Goal: Navigation & Orientation: Find specific page/section

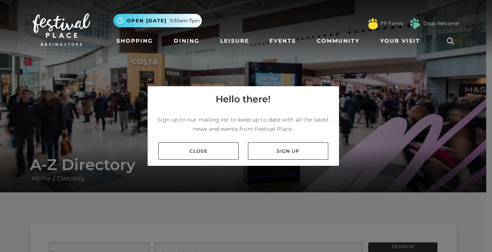
click at [219, 159] on div "Close Sign up" at bounding box center [242, 151] width 191 height 30
click at [220, 157] on link "Close" at bounding box center [198, 150] width 80 height 17
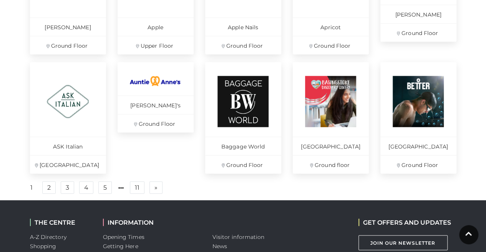
scroll to position [538, 0]
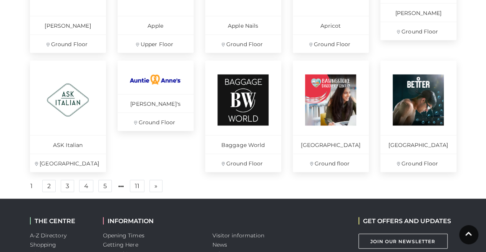
click at [46, 186] on link "2" at bounding box center [48, 185] width 13 height 12
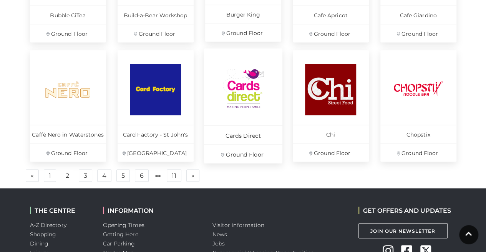
scroll to position [657, 0]
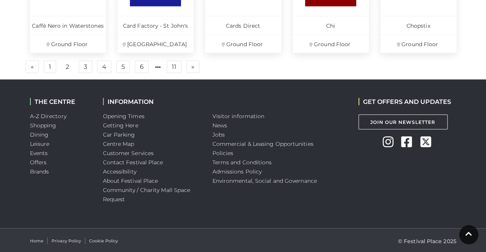
click at [79, 67] on link "3" at bounding box center [85, 66] width 13 height 12
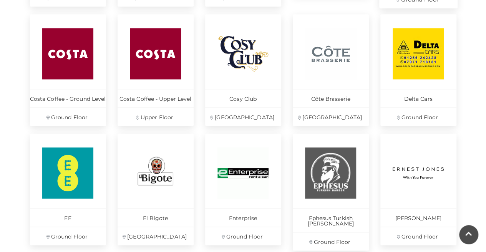
scroll to position [503, 0]
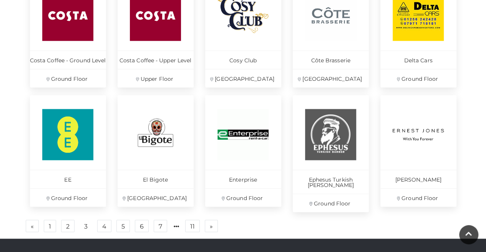
click at [211, 220] on link "» Next" at bounding box center [211, 225] width 13 height 12
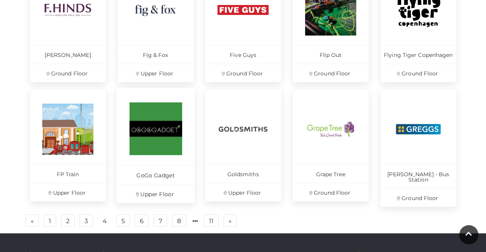
scroll to position [541, 0]
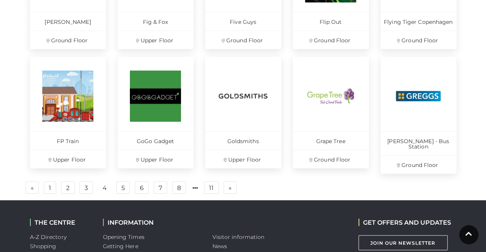
click at [232, 181] on link "» Next" at bounding box center [230, 187] width 13 height 12
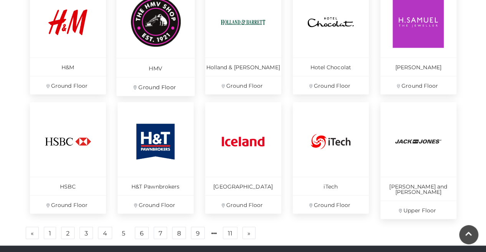
scroll to position [541, 0]
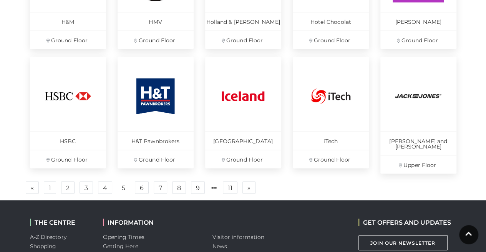
click at [252, 181] on link "» Next" at bounding box center [248, 187] width 13 height 12
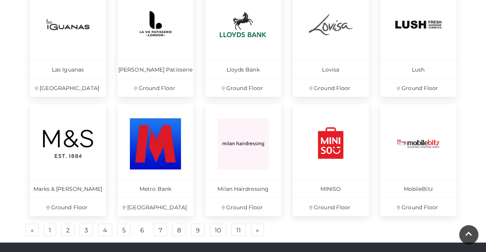
scroll to position [516, 0]
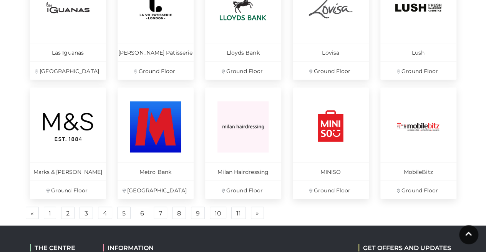
click at [256, 212] on span "»" at bounding box center [257, 212] width 3 height 5
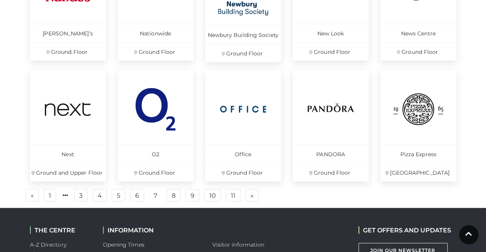
scroll to position [604, 0]
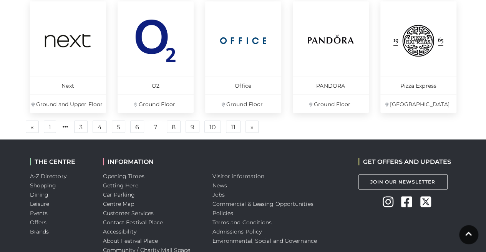
click at [250, 127] on span "»" at bounding box center [251, 126] width 3 height 5
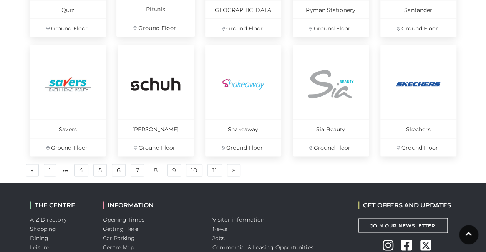
scroll to position [565, 0]
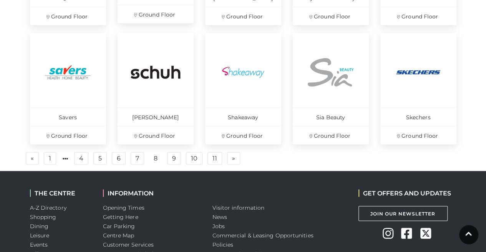
click at [229, 161] on link "» Next" at bounding box center [233, 158] width 13 height 12
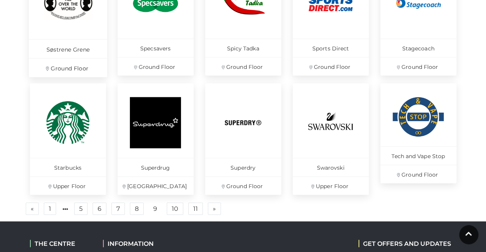
scroll to position [527, 0]
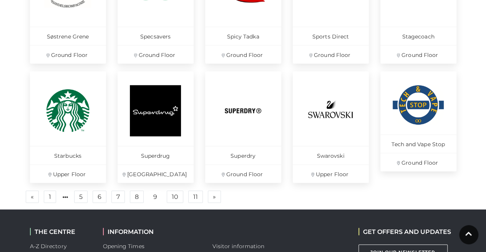
click at [216, 193] on link "» Next" at bounding box center [214, 196] width 13 height 12
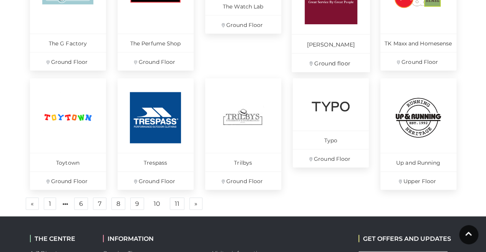
scroll to position [527, 0]
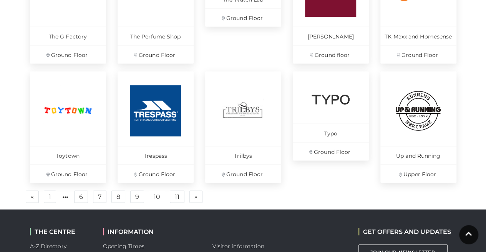
click at [194, 199] on span "»" at bounding box center [195, 196] width 3 height 5
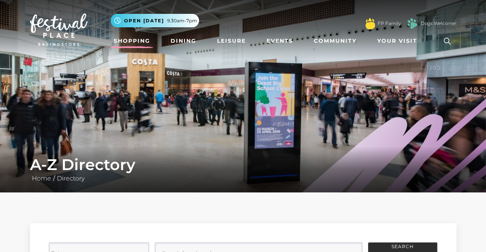
click at [120, 42] on link "Shopping" at bounding box center [132, 41] width 43 height 14
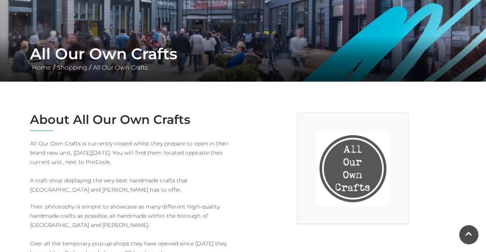
scroll to position [99, 0]
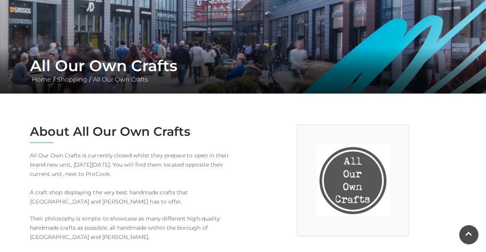
click at [325, 179] on img at bounding box center [352, 180] width 73 height 73
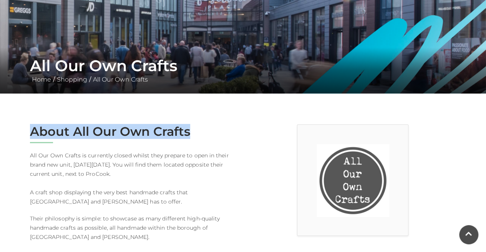
drag, startPoint x: 26, startPoint y: 129, endPoint x: 201, endPoint y: 136, distance: 175.2
click at [201, 136] on div "About All Our Own Crafts All Our Own Crafts is currently closed whilst they pre…" at bounding box center [133, 209] width 219 height 170
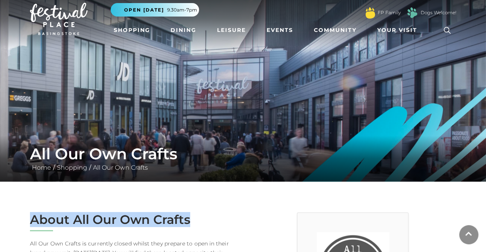
scroll to position [0, 0]
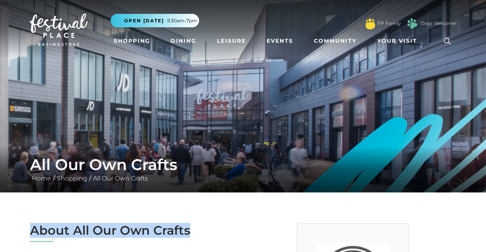
copy h2 "About All Our Own Crafts"
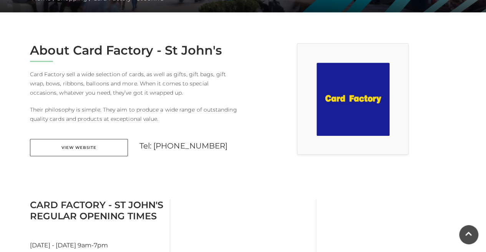
scroll to position [192, 0]
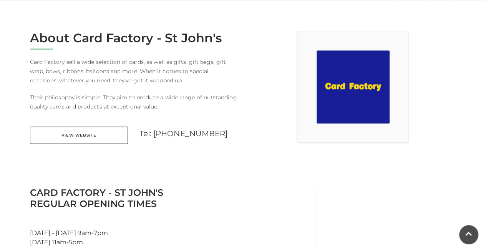
click at [94, 135] on link "View Website" at bounding box center [79, 134] width 98 height 17
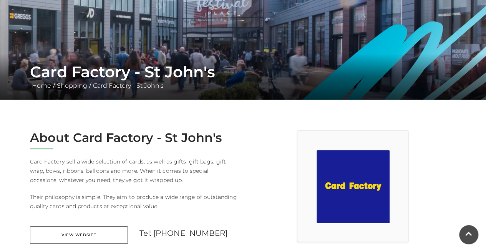
scroll to position [77, 0]
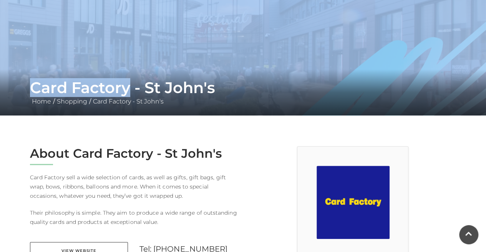
drag, startPoint x: 127, startPoint y: 84, endPoint x: 0, endPoint y: 69, distance: 127.7
click at [0, 69] on div "Card Factory - St John's Home / Shopping / Card Factory - St John's" at bounding box center [243, 19] width 486 height 192
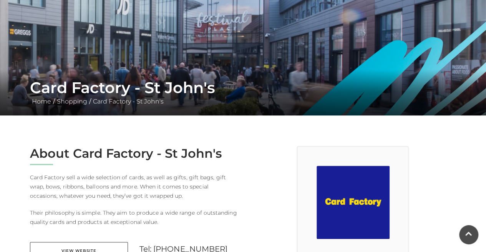
click at [134, 87] on h1 "Card Factory - St John's" at bounding box center [243, 87] width 426 height 18
drag, startPoint x: 131, startPoint y: 88, endPoint x: 117, endPoint y: 87, distance: 14.6
click at [120, 87] on h1 "Card Factory - St John's" at bounding box center [243, 87] width 426 height 18
drag, startPoint x: 90, startPoint y: 86, endPoint x: 36, endPoint y: 88, distance: 54.2
click at [36, 88] on h1 "Card Factory - St John's" at bounding box center [243, 87] width 426 height 18
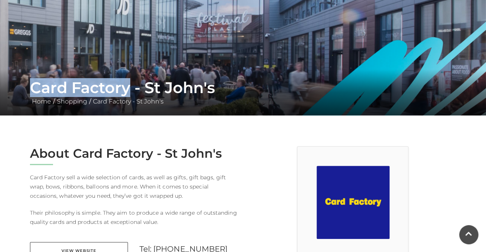
drag, startPoint x: 129, startPoint y: 89, endPoint x: 34, endPoint y: 83, distance: 95.1
click at [34, 83] on h1 "Card Factory - St John's" at bounding box center [243, 87] width 426 height 18
copy h1 "Card Factory"
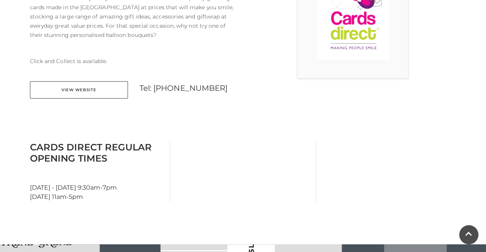
scroll to position [307, 0]
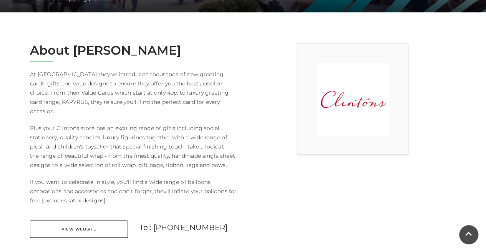
scroll to position [192, 0]
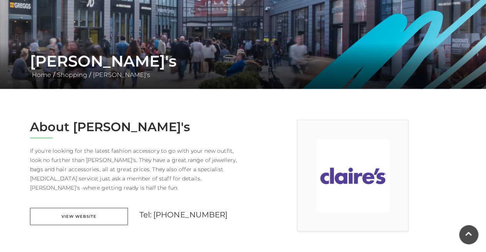
scroll to position [115, 0]
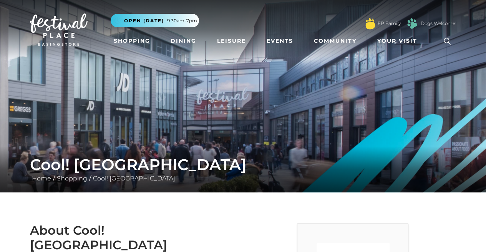
scroll to position [154, 0]
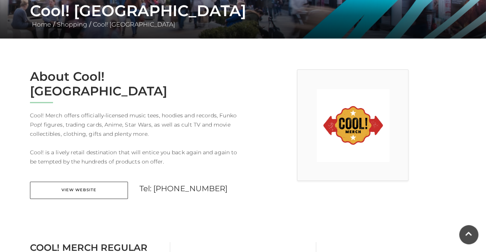
click at [85, 181] on link "View Website" at bounding box center [79, 189] width 98 height 17
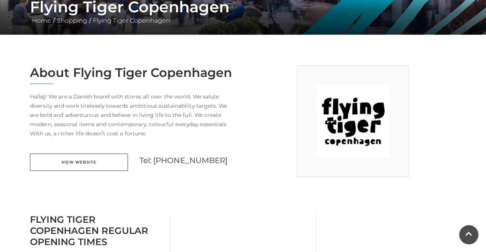
scroll to position [192, 0]
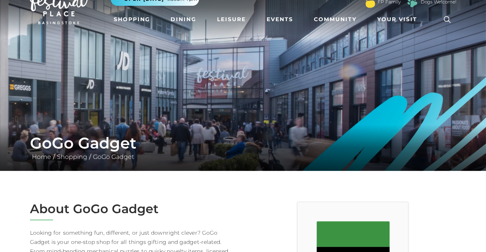
scroll to position [154, 0]
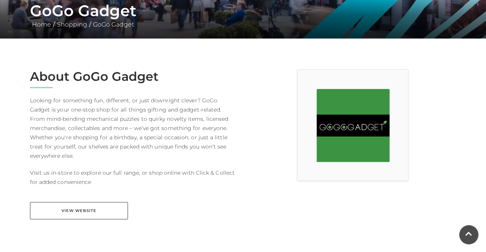
click at [113, 202] on link "View Website" at bounding box center [79, 210] width 98 height 17
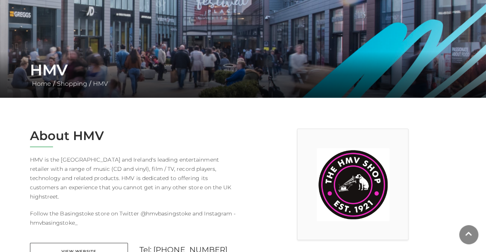
scroll to position [154, 0]
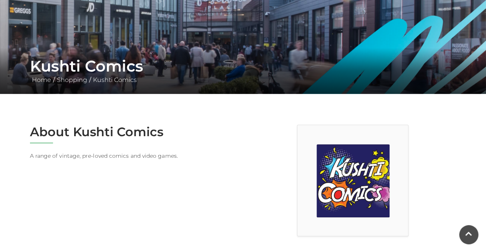
scroll to position [115, 0]
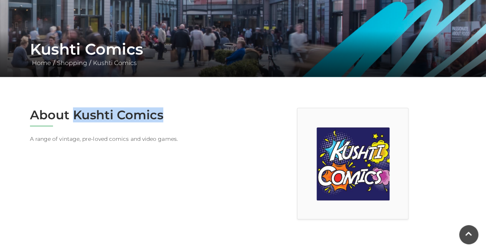
drag, startPoint x: 170, startPoint y: 115, endPoint x: 74, endPoint y: 112, distance: 96.4
click at [74, 112] on h2 "About Kushti Comics" at bounding box center [133, 115] width 207 height 15
copy h2 "Kushti Comics"
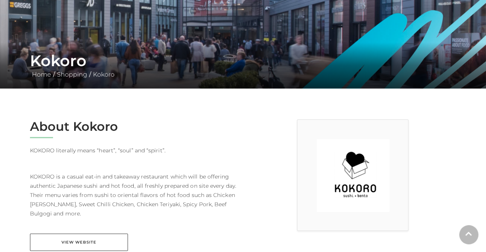
scroll to position [154, 0]
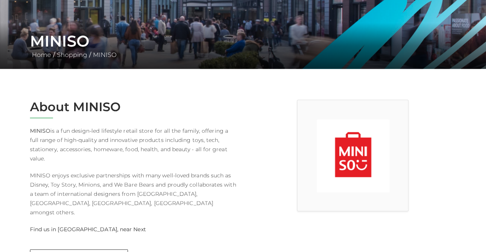
scroll to position [154, 0]
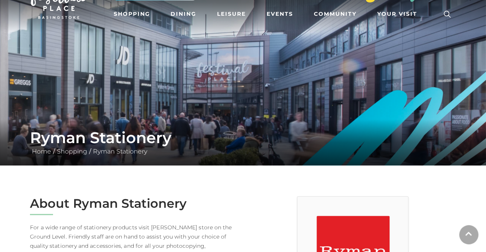
scroll to position [38, 0]
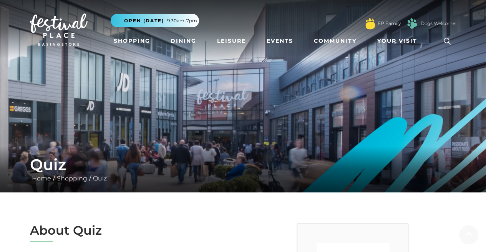
scroll to position [77, 0]
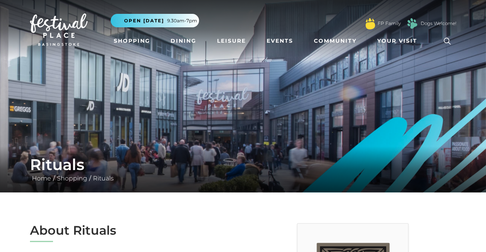
scroll to position [154, 0]
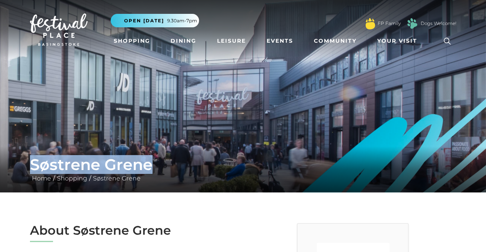
drag, startPoint x: 159, startPoint y: 161, endPoint x: 18, endPoint y: 159, distance: 141.3
click at [18, 159] on div "Søstrene Grene Home / Shopping / Søstrene Grene" at bounding box center [243, 169] width 486 height 46
copy h1 "Søstrene Grene"
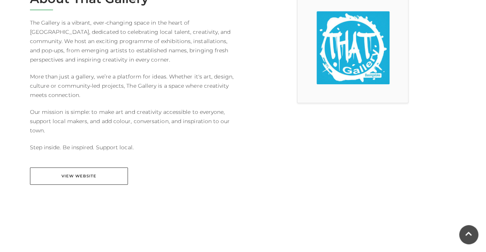
scroll to position [269, 0]
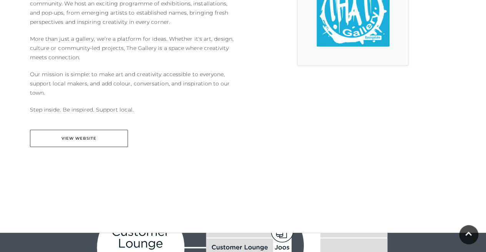
click at [101, 146] on link "View Website" at bounding box center [79, 137] width 98 height 17
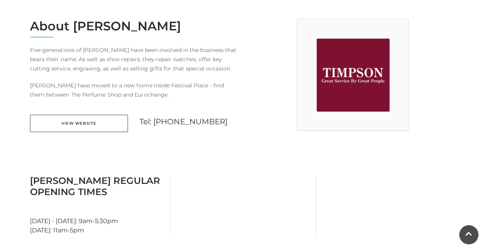
scroll to position [192, 0]
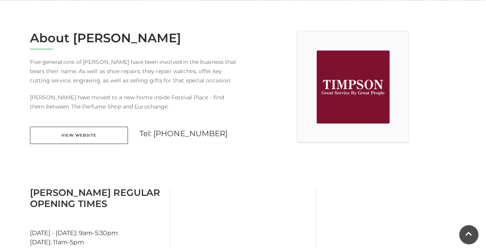
click at [91, 138] on link "View Website" at bounding box center [79, 134] width 98 height 17
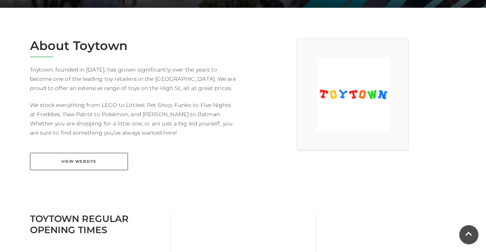
scroll to position [192, 0]
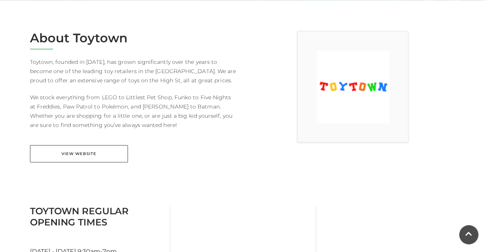
click at [103, 149] on link "View Website" at bounding box center [79, 153] width 98 height 17
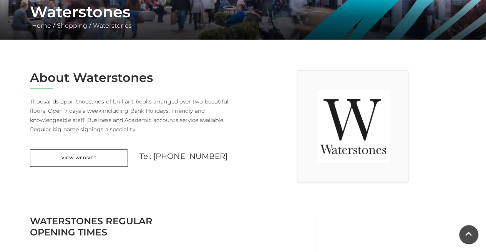
scroll to position [192, 0]
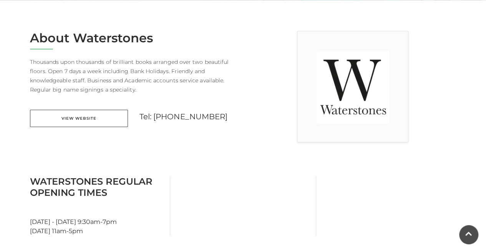
click at [89, 113] on link "View Website" at bounding box center [79, 117] width 98 height 17
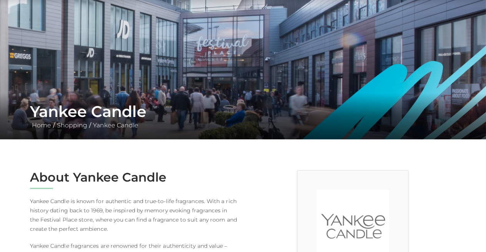
scroll to position [154, 0]
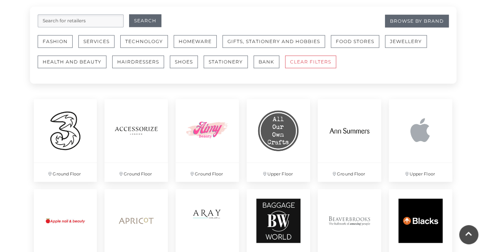
scroll to position [461, 0]
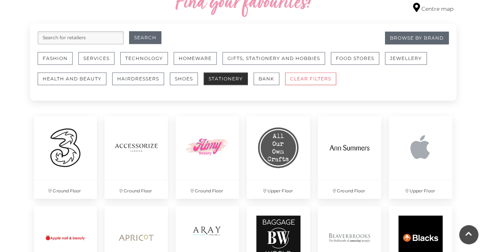
click at [210, 81] on button "Stationery" at bounding box center [226, 78] width 44 height 13
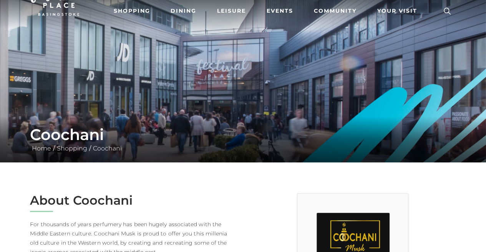
scroll to position [115, 0]
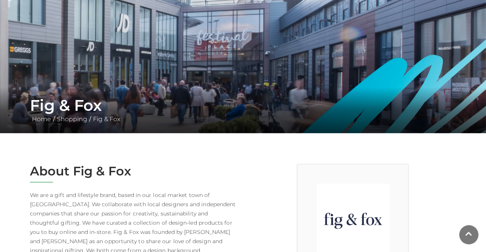
scroll to position [115, 0]
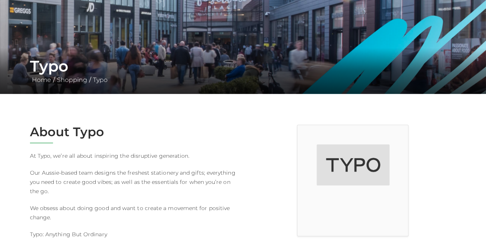
scroll to position [154, 0]
